Goal: Find specific page/section: Find specific page/section

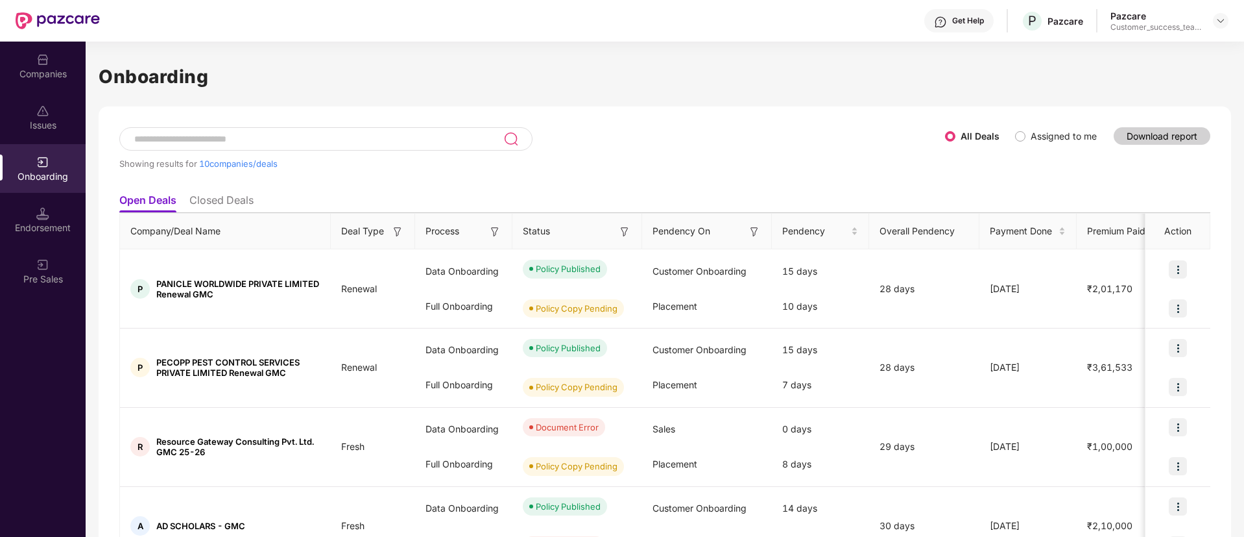
scroll to position [551, 0]
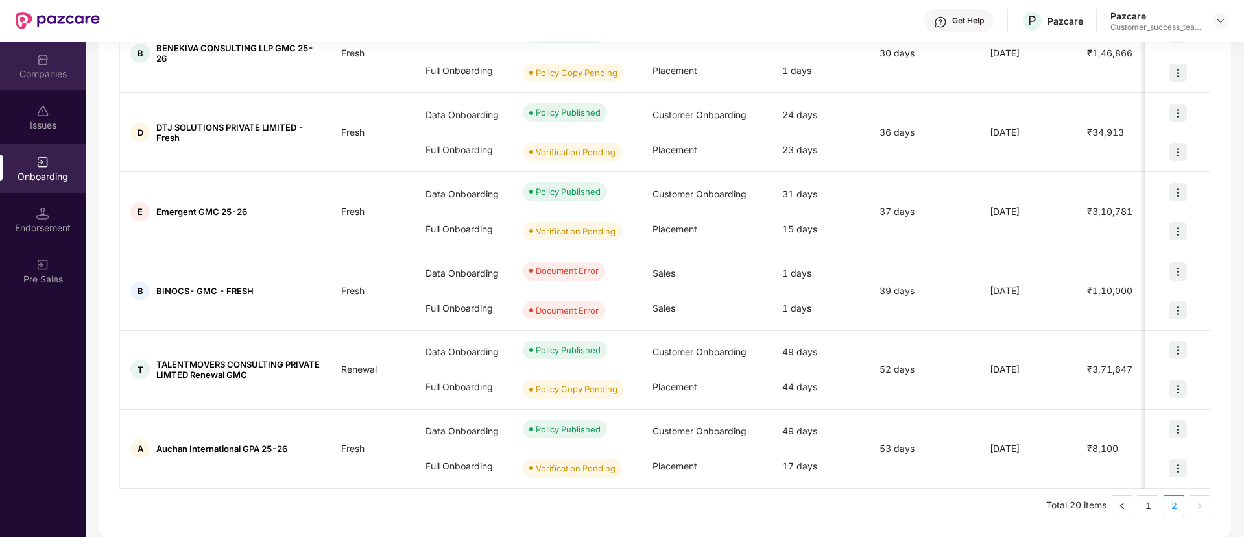
click at [45, 79] on div "Companies" at bounding box center [43, 73] width 86 height 13
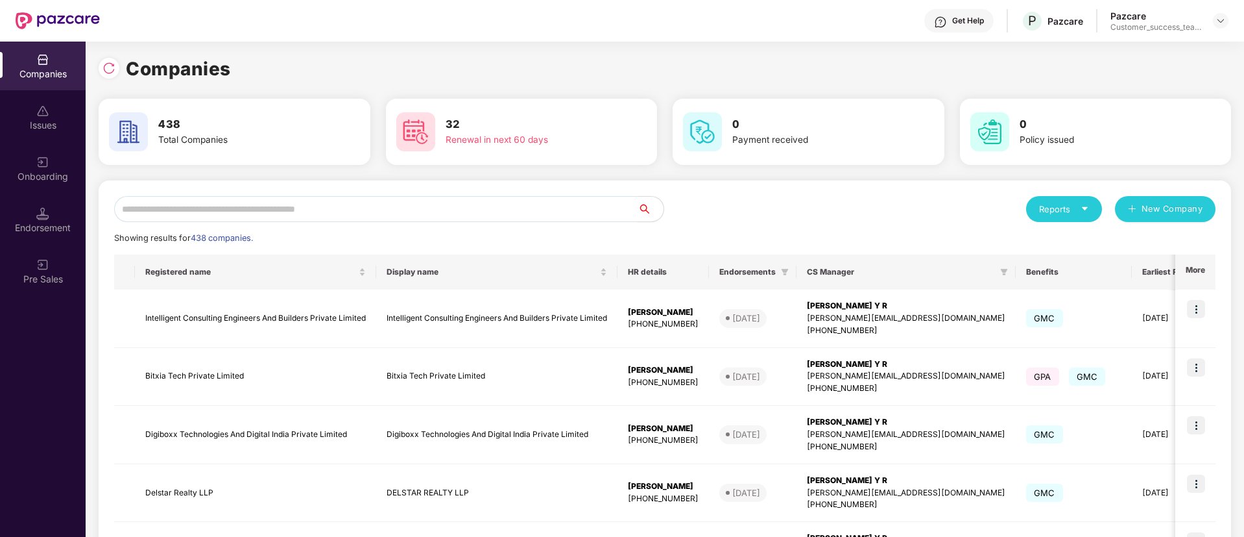
click at [420, 203] on input "text" at bounding box center [376, 209] width 524 height 26
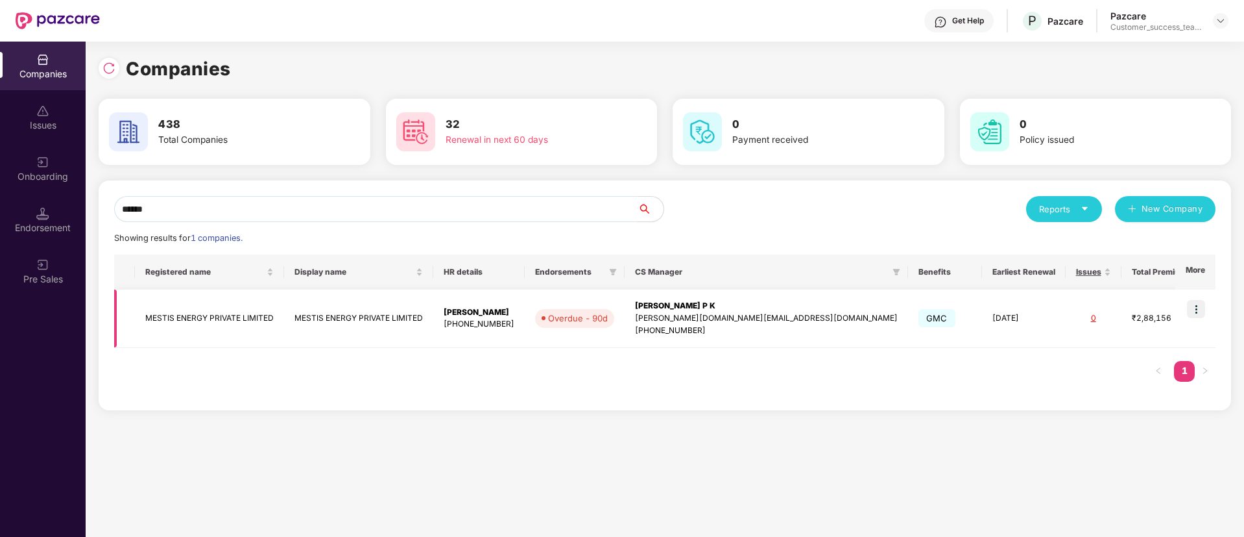
type input "******"
click at [1201, 306] on img at bounding box center [1196, 309] width 18 height 18
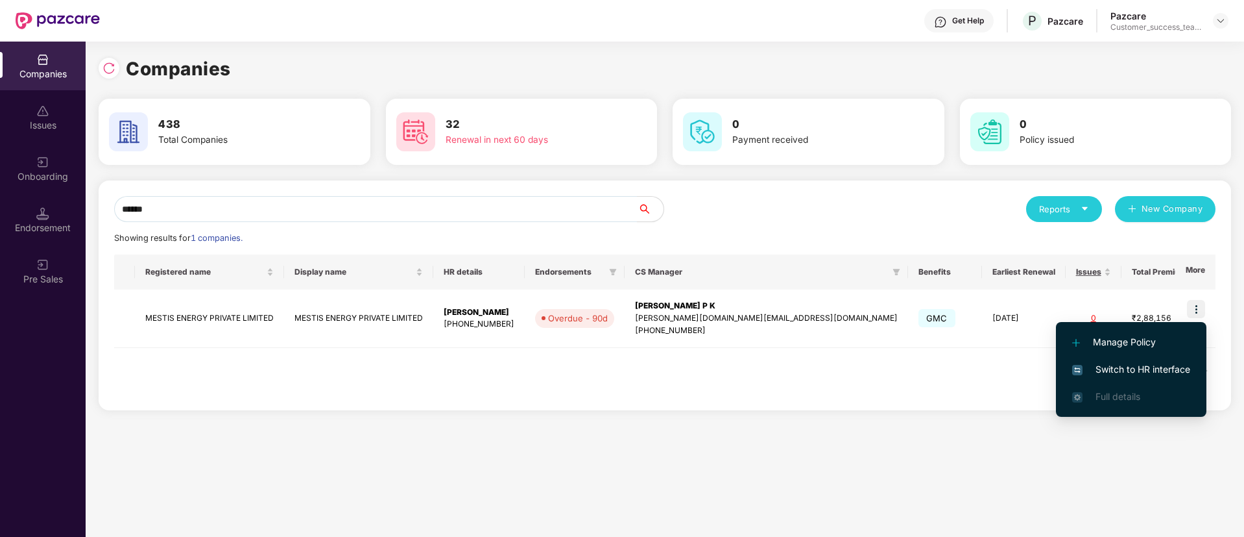
click at [1165, 368] on span "Switch to HR interface" at bounding box center [1131, 369] width 118 height 14
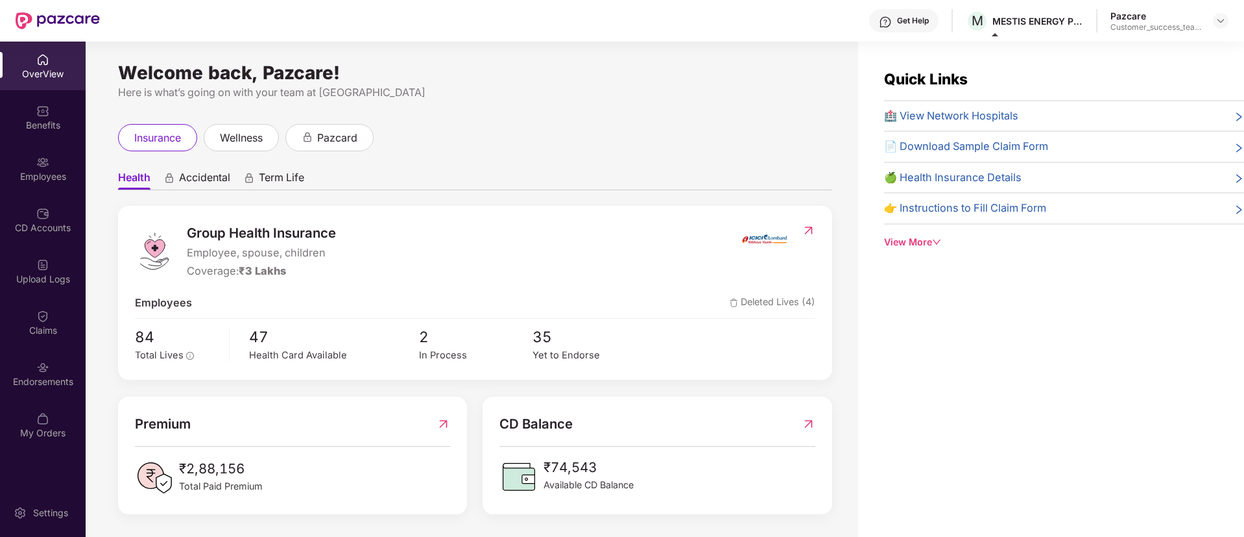
click at [54, 364] on div "Endorsements" at bounding box center [43, 373] width 86 height 49
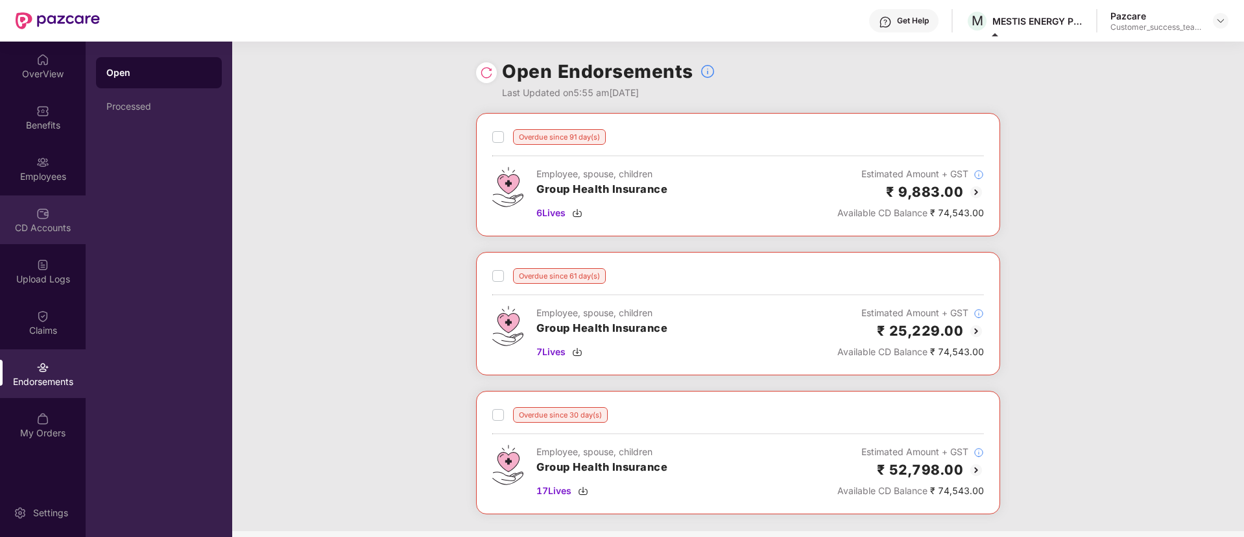
click at [55, 230] on div "CD Accounts" at bounding box center [43, 227] width 86 height 13
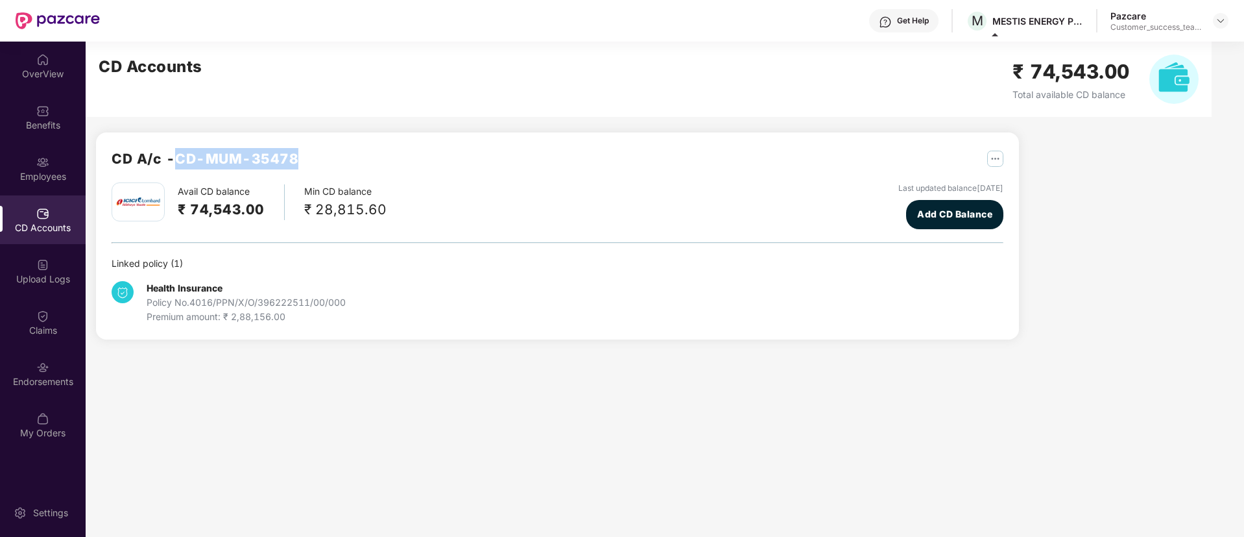
drag, startPoint x: 175, startPoint y: 156, endPoint x: 315, endPoint y: 156, distance: 140.1
click at [315, 156] on div "CD A/c - CD-MUM-35478" at bounding box center [558, 165] width 892 height 34
copy h2 "CD-MUM-35478"
click at [37, 98] on div "Benefits" at bounding box center [43, 117] width 86 height 49
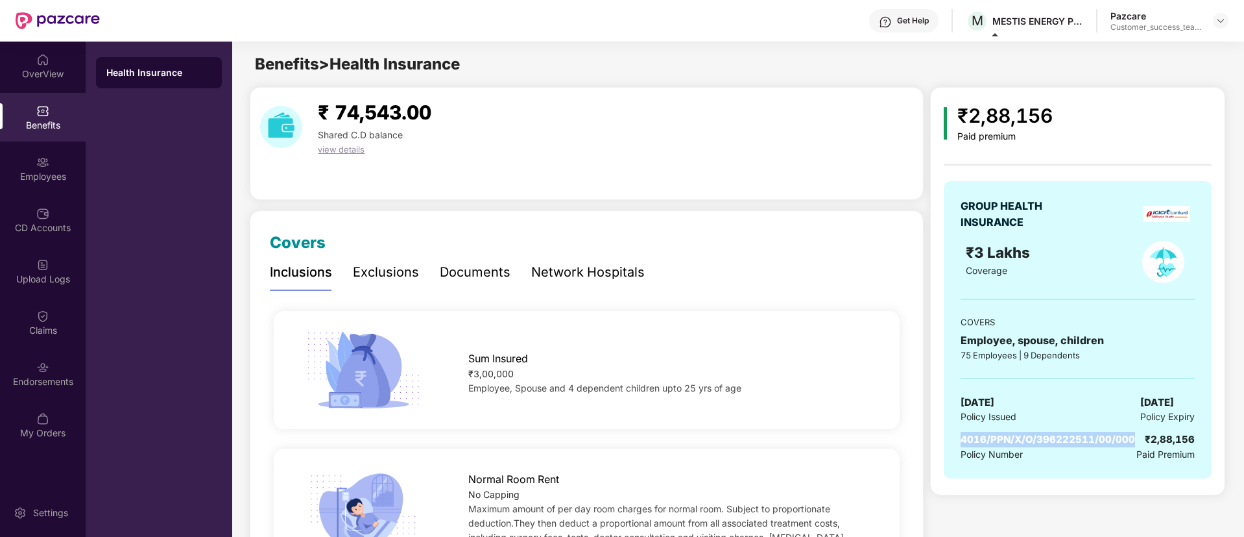
drag, startPoint x: 1131, startPoint y: 436, endPoint x: 949, endPoint y: 435, distance: 182.3
click at [949, 435] on div "GROUP HEALTH INSURANCE ₹3 Lakhs Coverage COVERS Employee, spouse, children 75 E…" at bounding box center [1077, 329] width 267 height 297
copy span "4016/PPN/X/O/396222511/00/000"
click at [65, 220] on div "CD Accounts" at bounding box center [43, 219] width 86 height 49
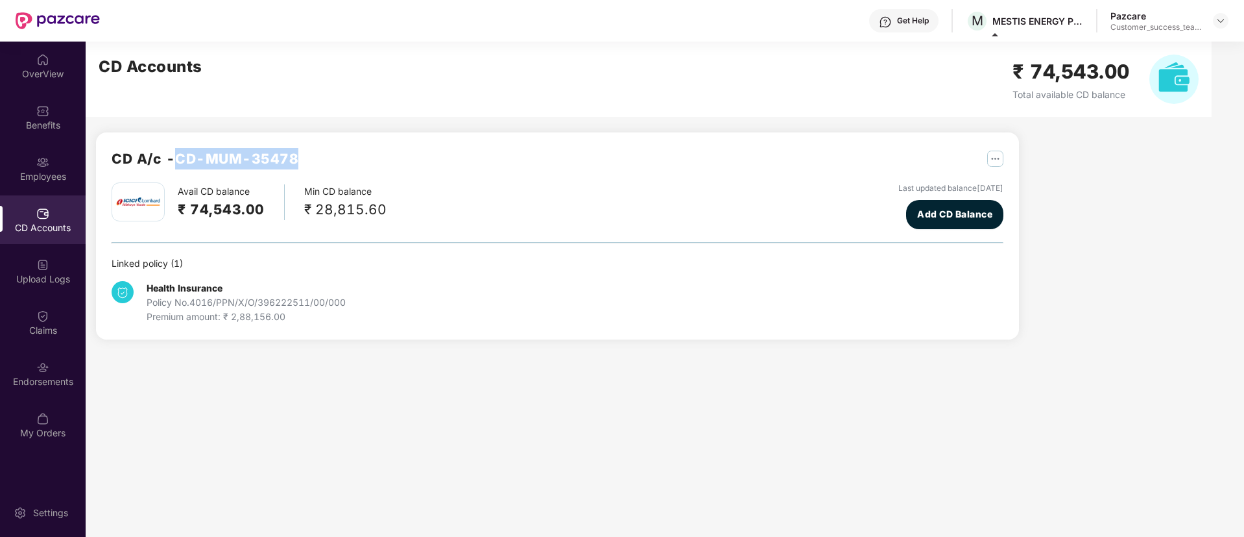
drag, startPoint x: 315, startPoint y: 154, endPoint x: 183, endPoint y: 153, distance: 132.4
click at [183, 153] on div "CD A/c - CD-MUM-35478" at bounding box center [558, 165] width 892 height 34
copy h2 "CD-MUM-35478"
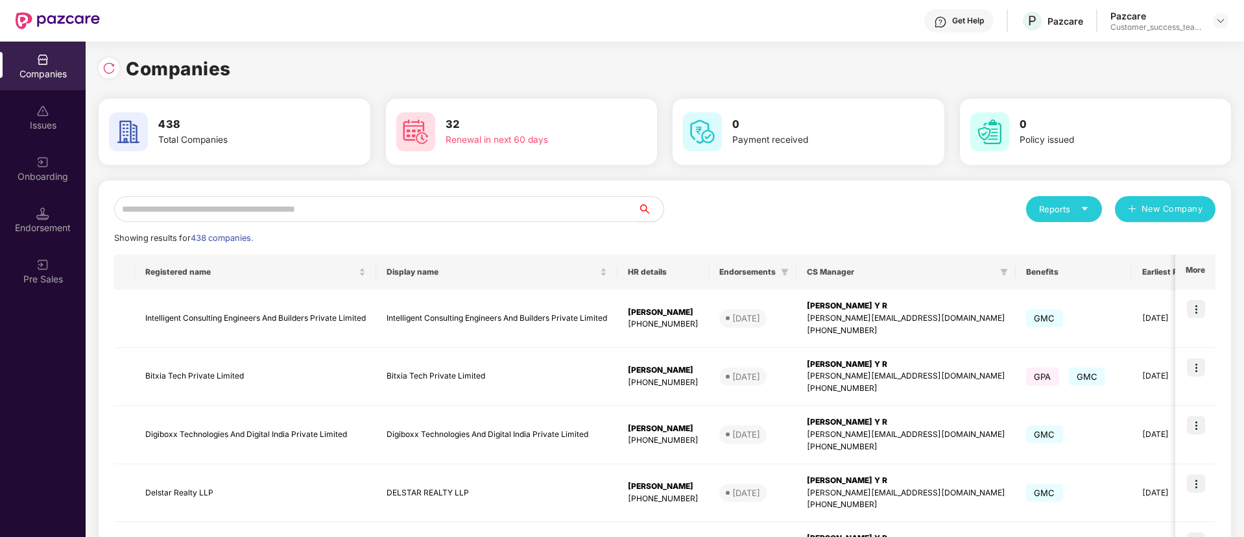
click at [263, 211] on input "text" at bounding box center [376, 209] width 524 height 26
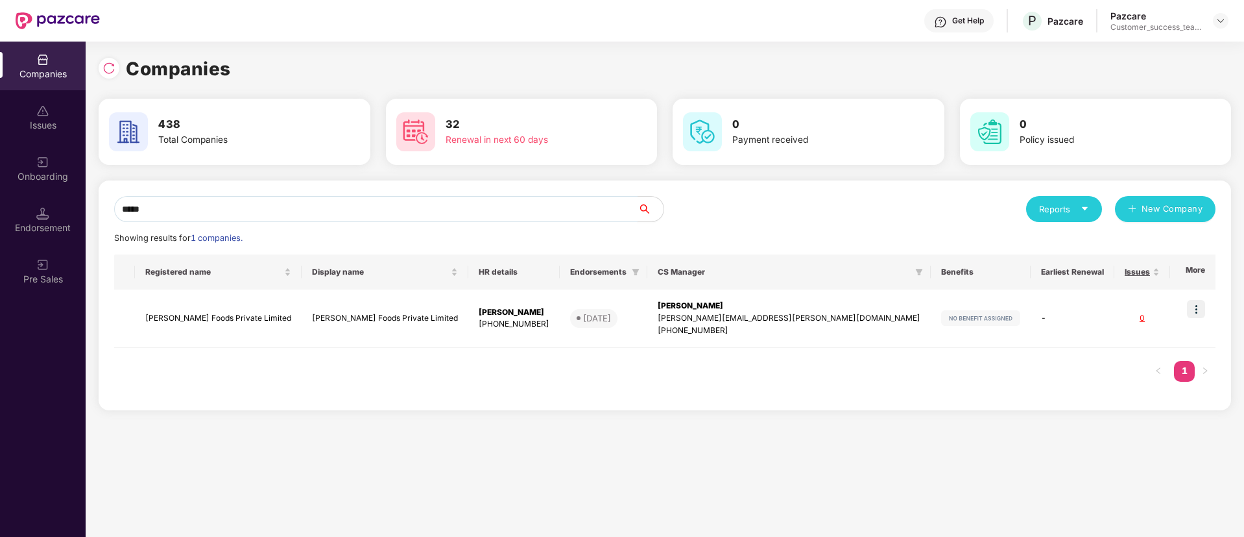
type input "*****"
click at [43, 171] on div "Onboarding" at bounding box center [43, 176] width 86 height 13
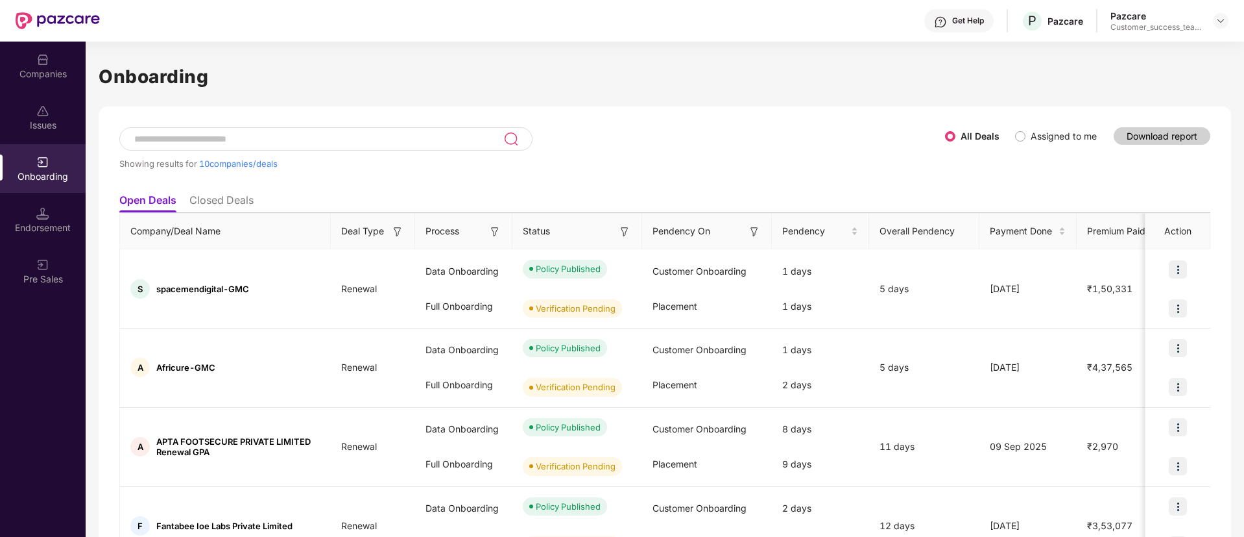
click at [285, 137] on input at bounding box center [318, 139] width 370 height 11
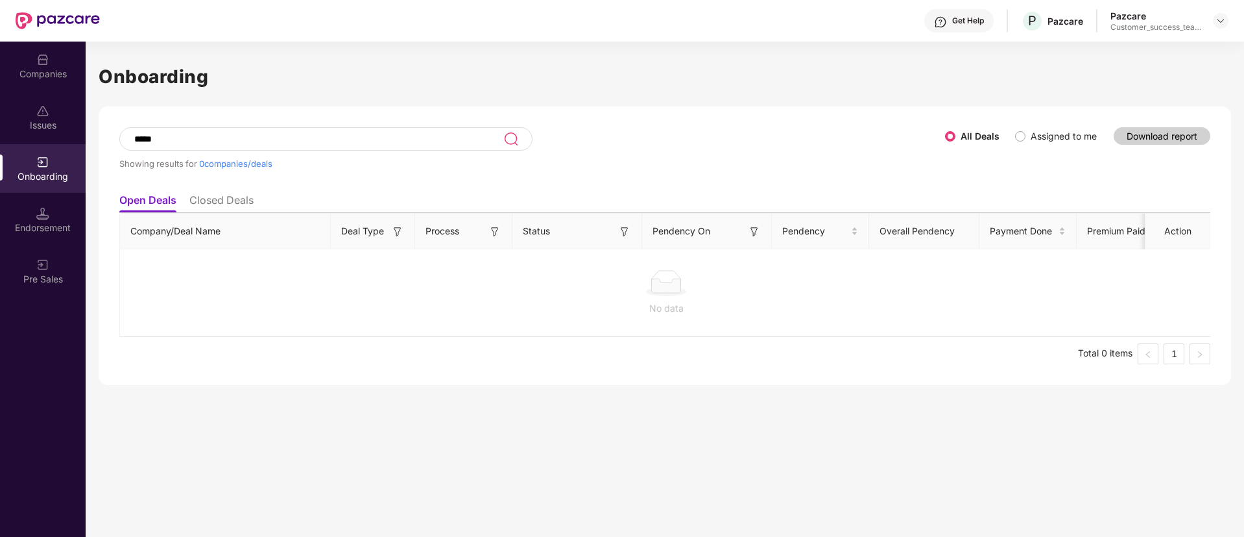
type input "*****"
